Goal: Navigation & Orientation: Find specific page/section

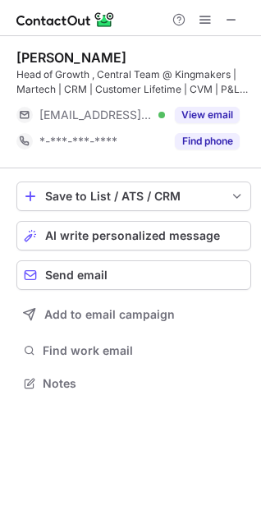
scroll to position [371, 261]
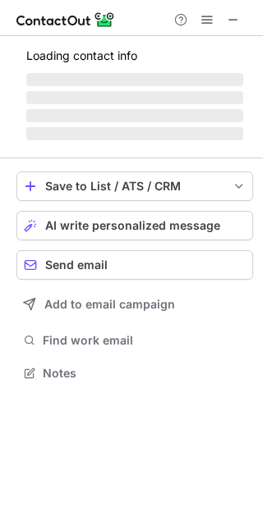
scroll to position [342, 263]
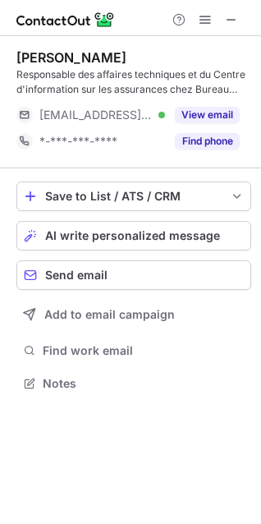
scroll to position [371, 261]
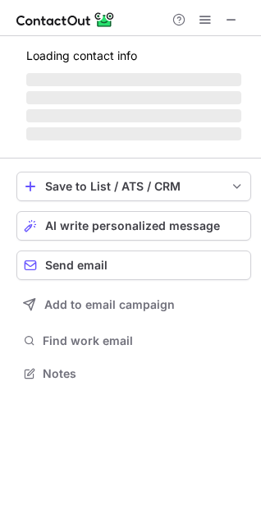
scroll to position [371, 261]
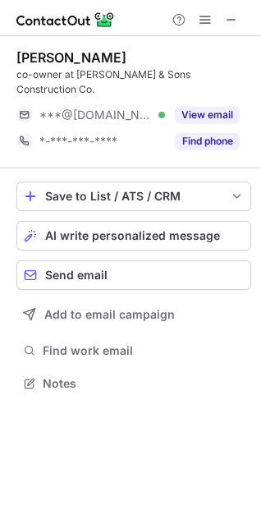
scroll to position [8, 8]
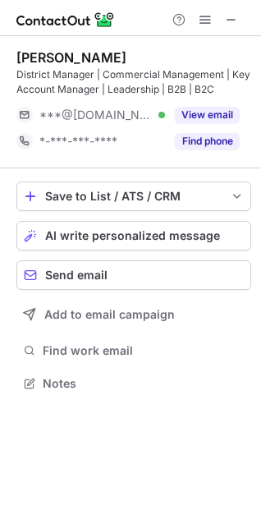
scroll to position [371, 261]
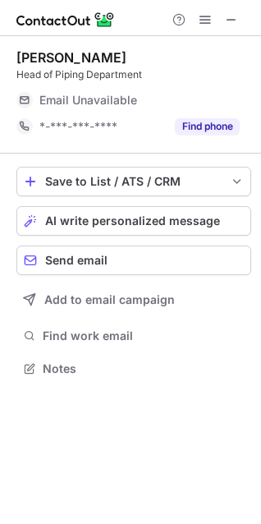
scroll to position [356, 261]
